Goal: Information Seeking & Learning: Find specific fact

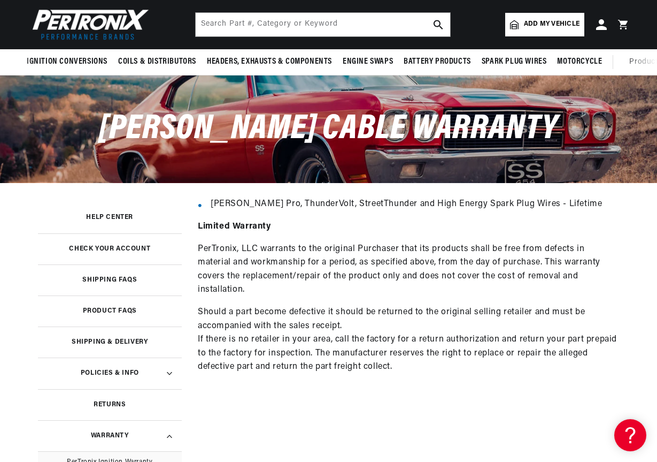
scroll to position [47, 0]
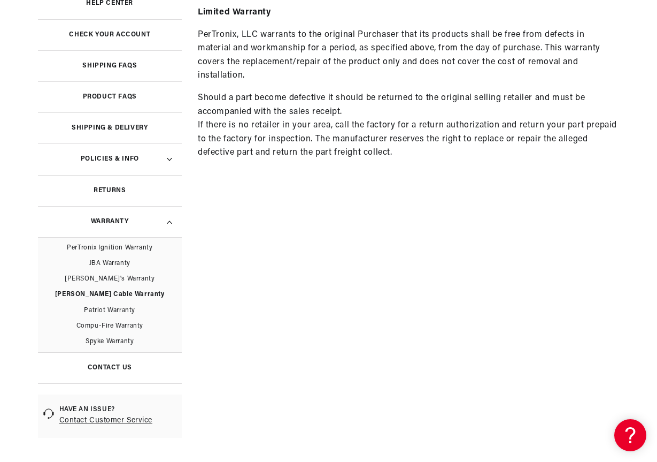
scroll to position [0, 324]
click at [118, 248] on link "PerTronix Ignition Warranty" at bounding box center [110, 248] width 144 height 16
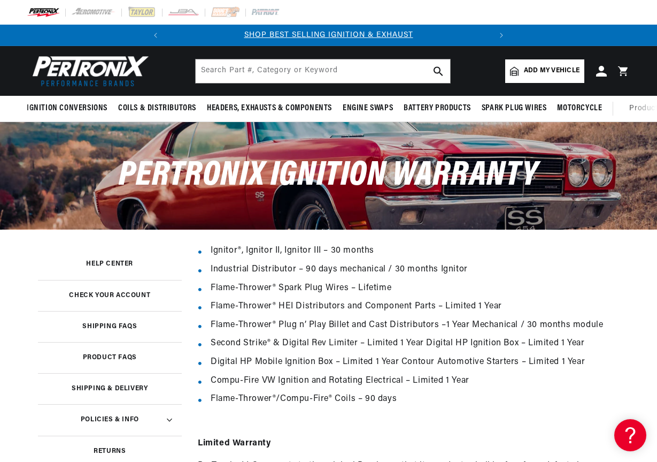
scroll to position [0, 324]
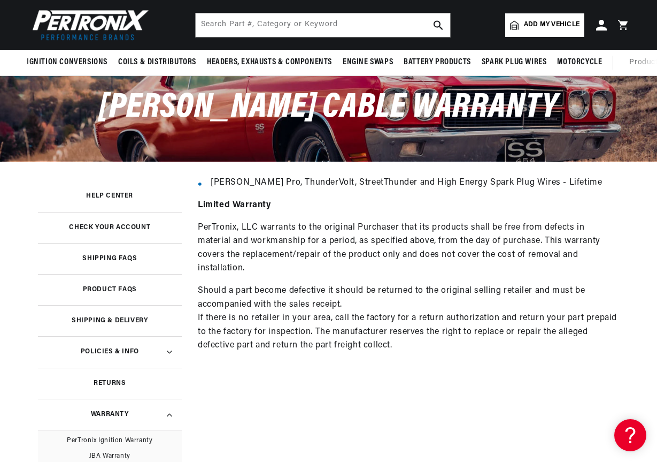
scroll to position [0, 324]
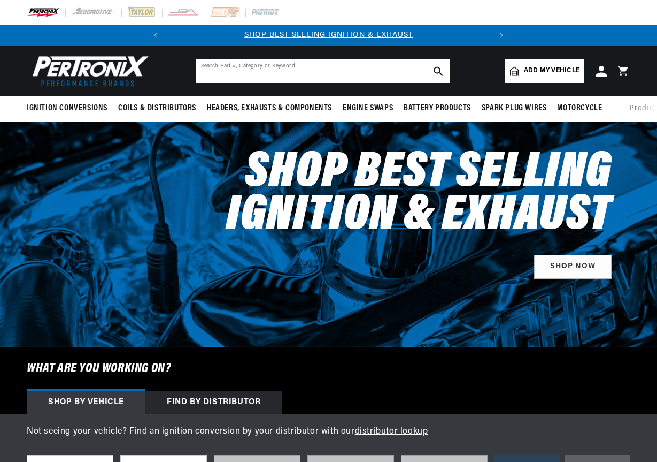
click at [269, 69] on input "text" at bounding box center [323, 71] width 255 height 24
type input "spec sheet"
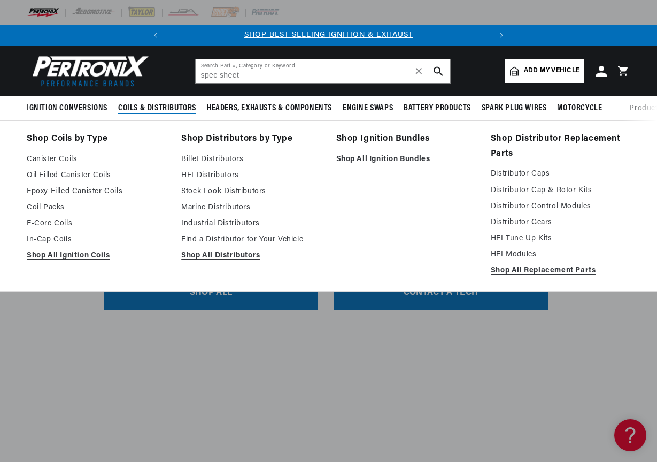
click at [167, 108] on span "Coils & Distributors" at bounding box center [157, 108] width 78 height 11
click at [88, 256] on link "Shop All Ignition Coils" at bounding box center [97, 255] width 140 height 13
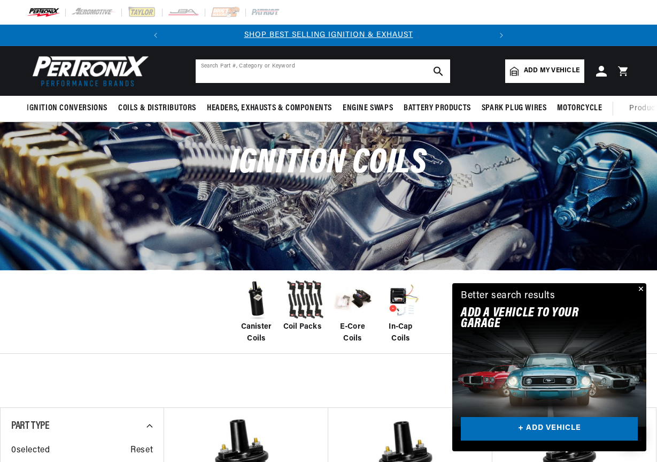
click at [252, 72] on input "text" at bounding box center [323, 71] width 255 height 24
type input "718110"
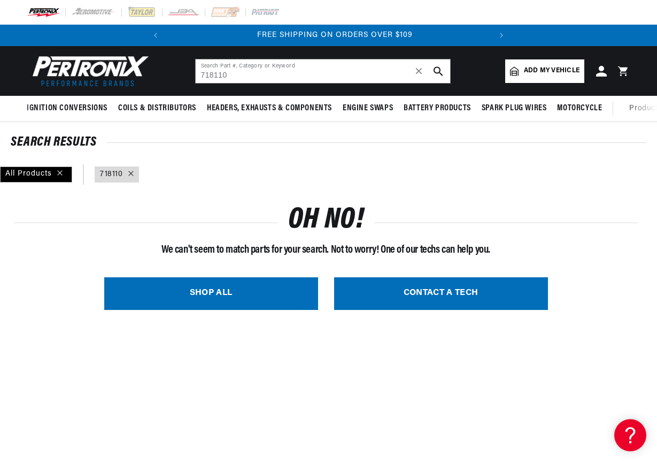
scroll to position [0, 324]
